Goal: Information Seeking & Learning: Learn about a topic

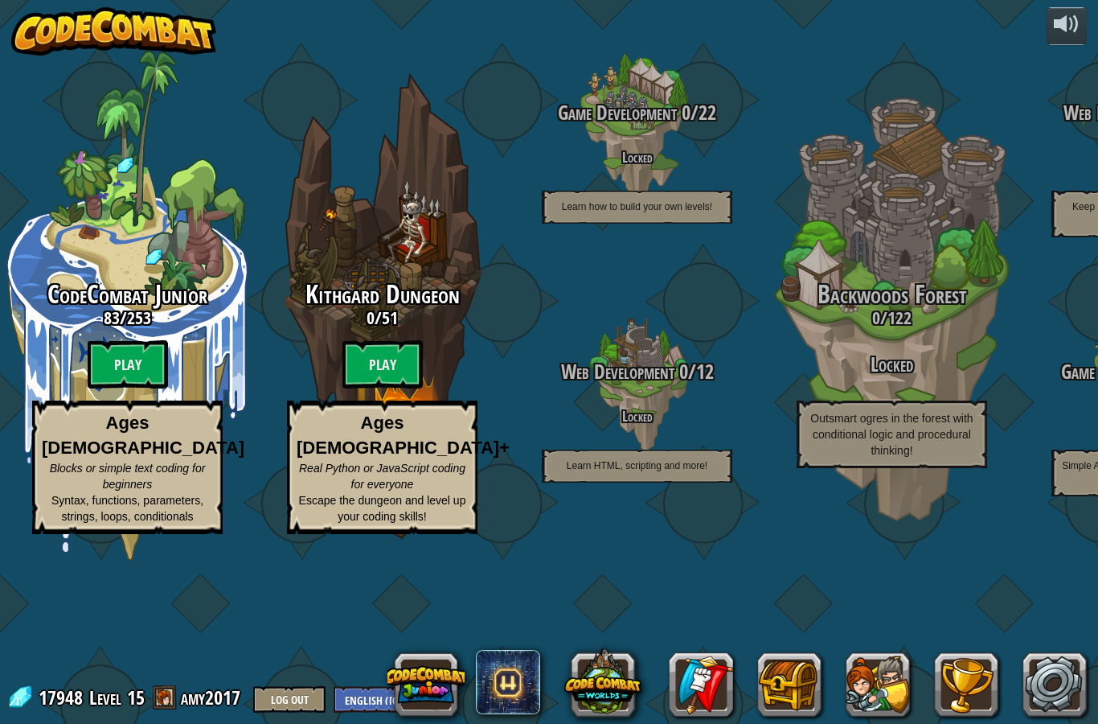
click at [116, 360] on btn "Play" at bounding box center [128, 364] width 80 height 48
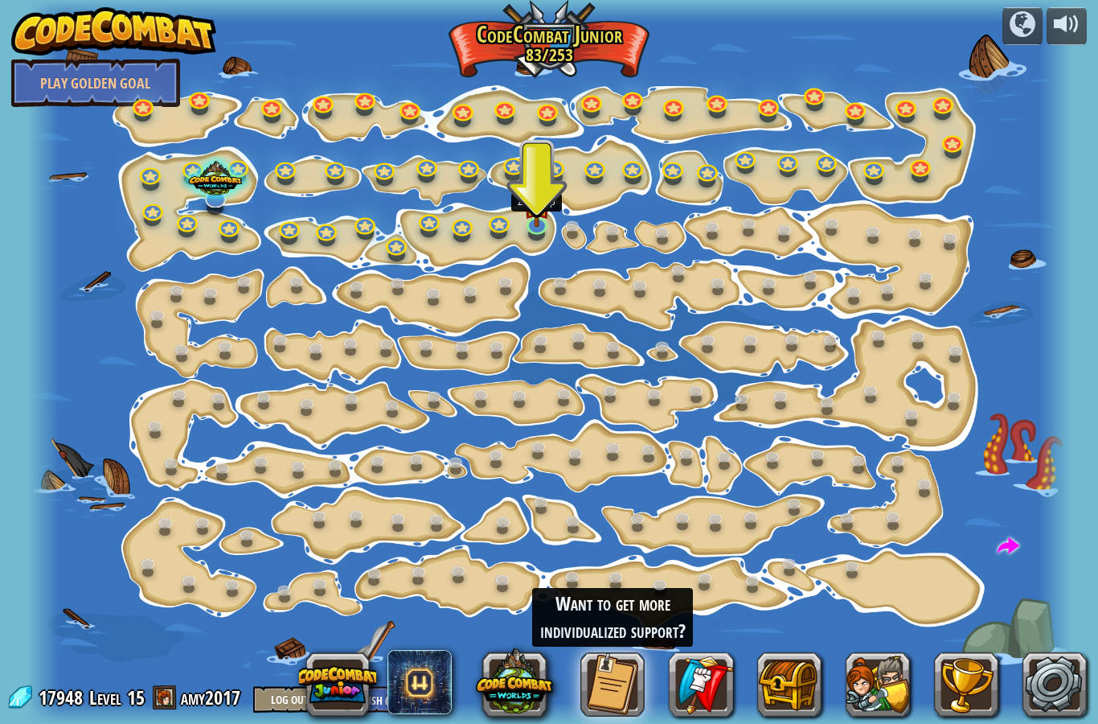
click at [530, 220] on img at bounding box center [536, 204] width 27 height 47
